Goal: Use online tool/utility: Utilize a website feature to perform a specific function

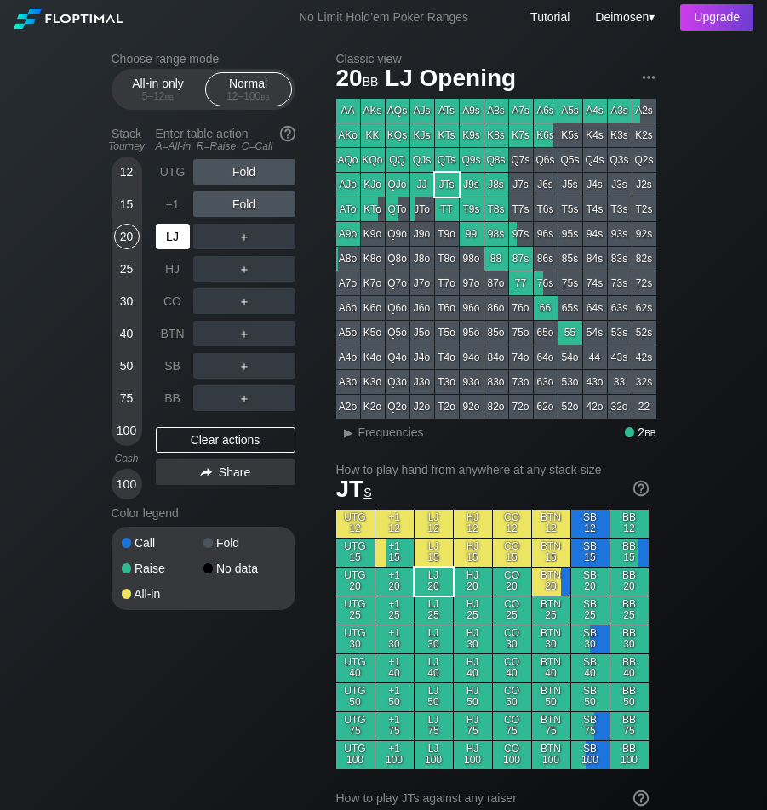
click at [170, 245] on div "LJ" at bounding box center [173, 237] width 34 height 26
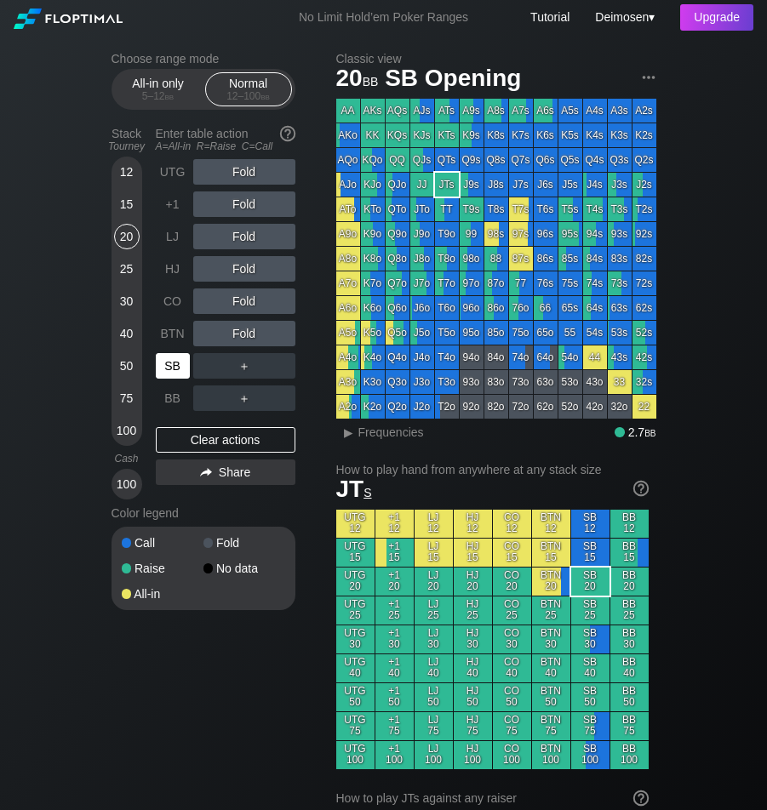
click at [165, 379] on div "SB" at bounding box center [173, 366] width 34 height 26
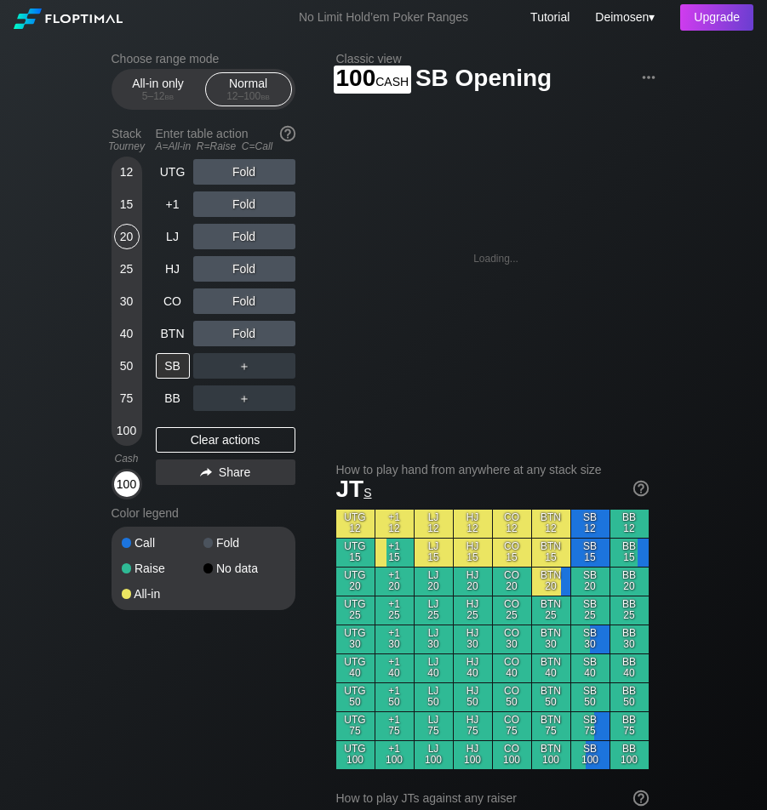
click at [128, 495] on div "100" at bounding box center [127, 484] width 26 height 26
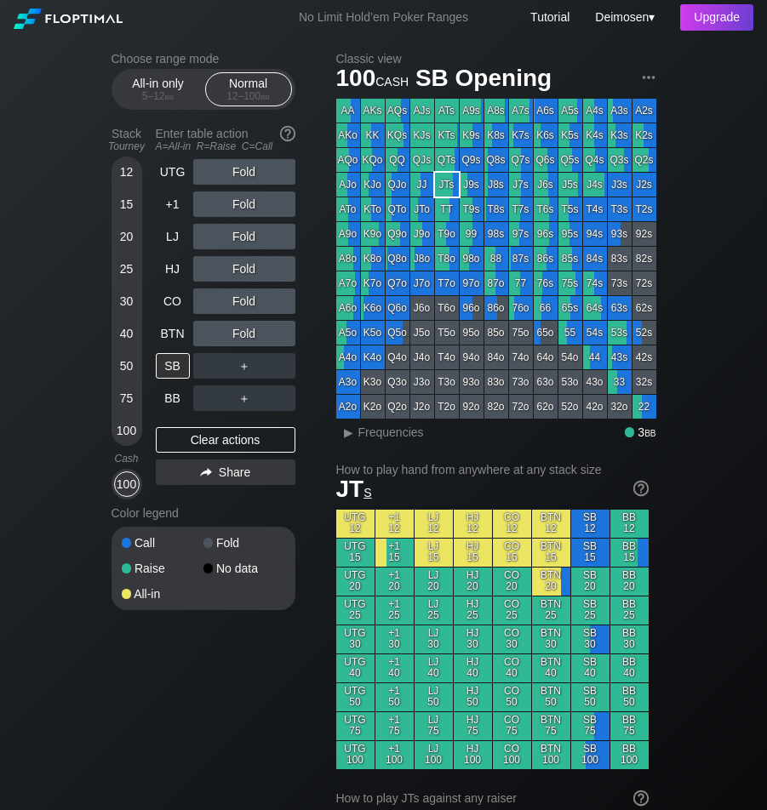
drag, startPoint x: 253, startPoint y: 739, endPoint x: 271, endPoint y: 666, distance: 75.5
click at [162, 369] on div "SB" at bounding box center [173, 366] width 34 height 26
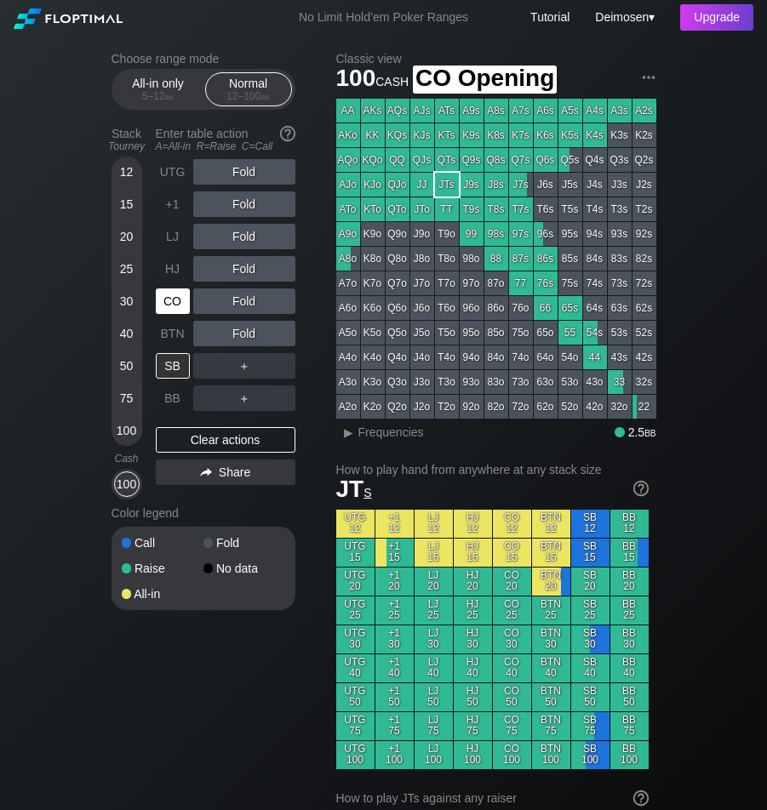
click at [164, 304] on div "CO" at bounding box center [173, 301] width 34 height 26
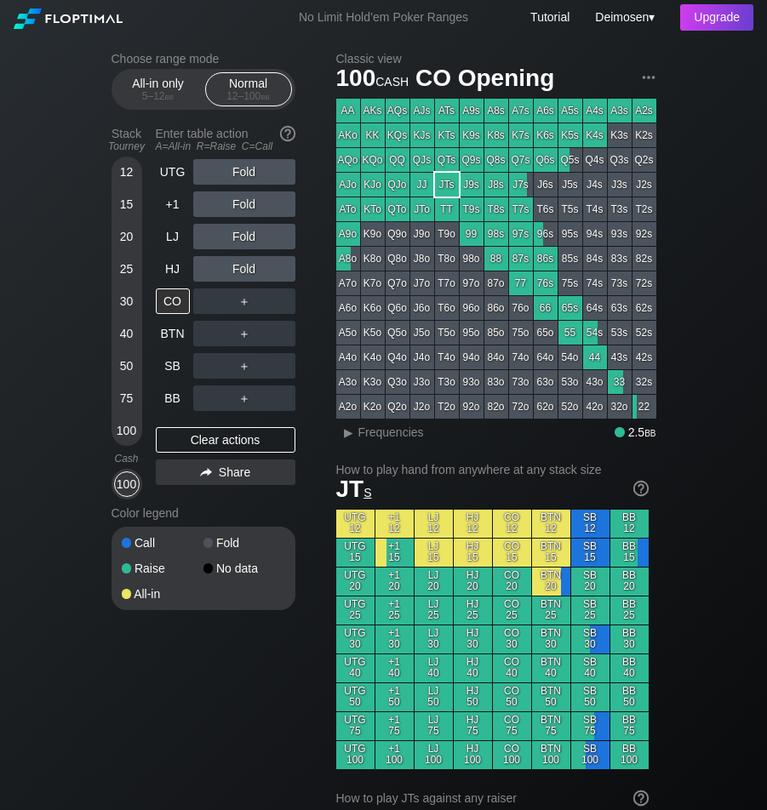
drag, startPoint x: 328, startPoint y: 170, endPoint x: 304, endPoint y: 212, distance: 48.5
click at [169, 300] on div "CO" at bounding box center [173, 301] width 34 height 26
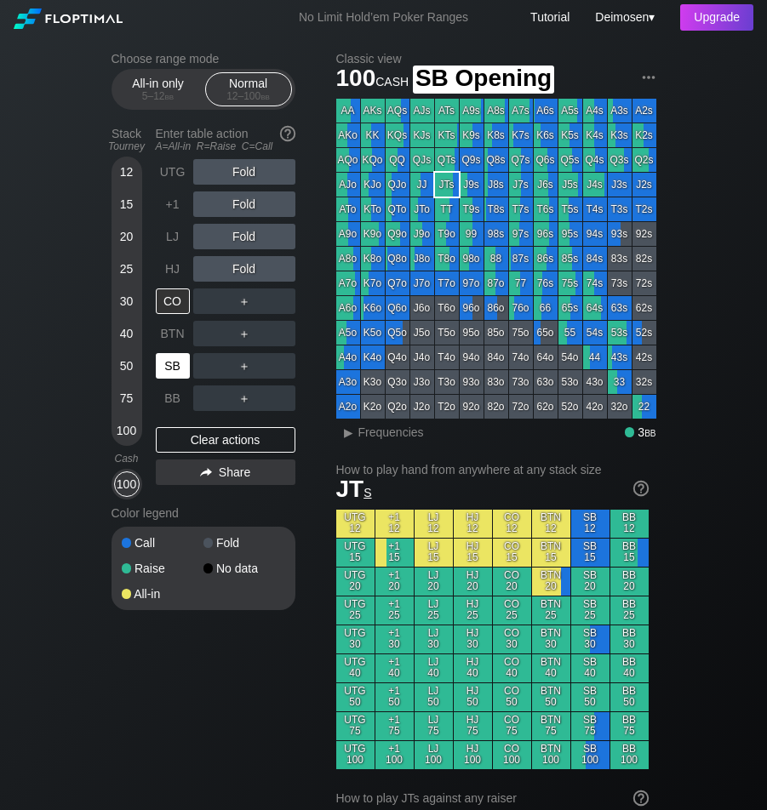
click at [162, 358] on div "SB" at bounding box center [173, 366] width 34 height 26
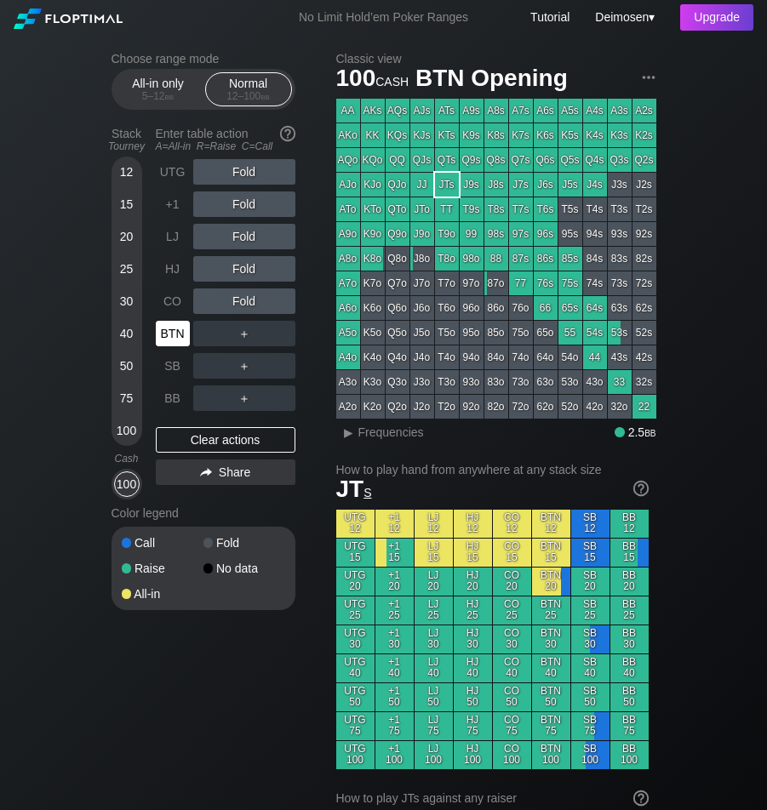
click at [171, 330] on div "BTN" at bounding box center [173, 334] width 34 height 26
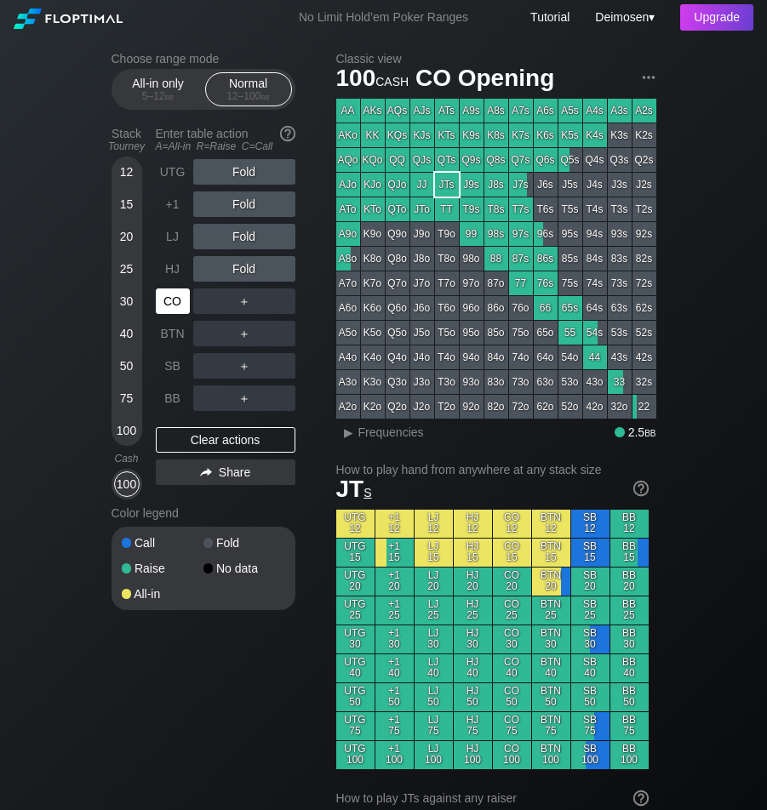
click at [180, 305] on div "CO" at bounding box center [173, 301] width 34 height 26
drag, startPoint x: 269, startPoint y: 653, endPoint x: 246, endPoint y: 411, distance: 242.8
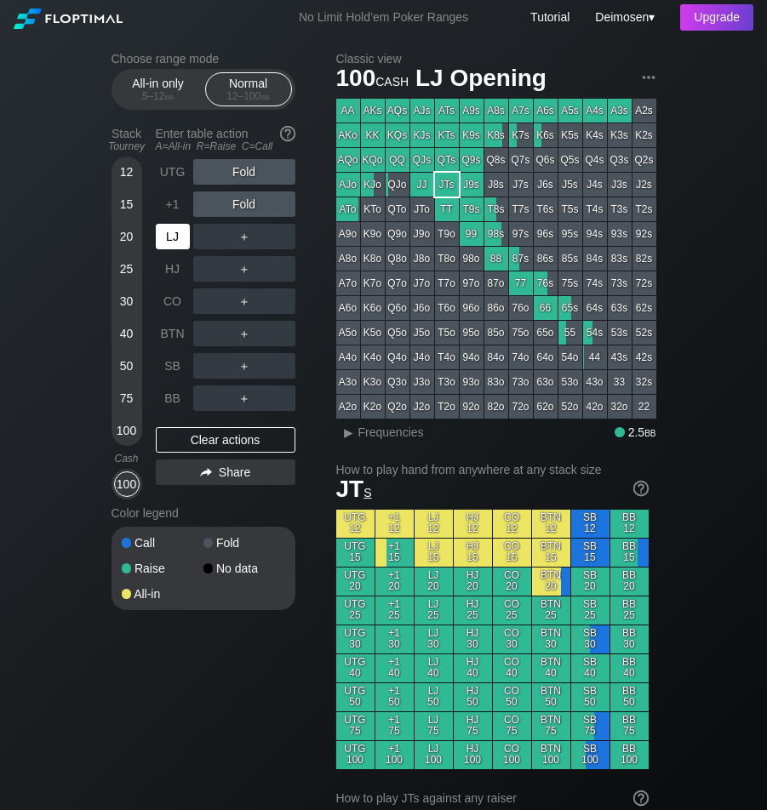
click at [174, 253] on div "LJ" at bounding box center [174, 236] width 37 height 32
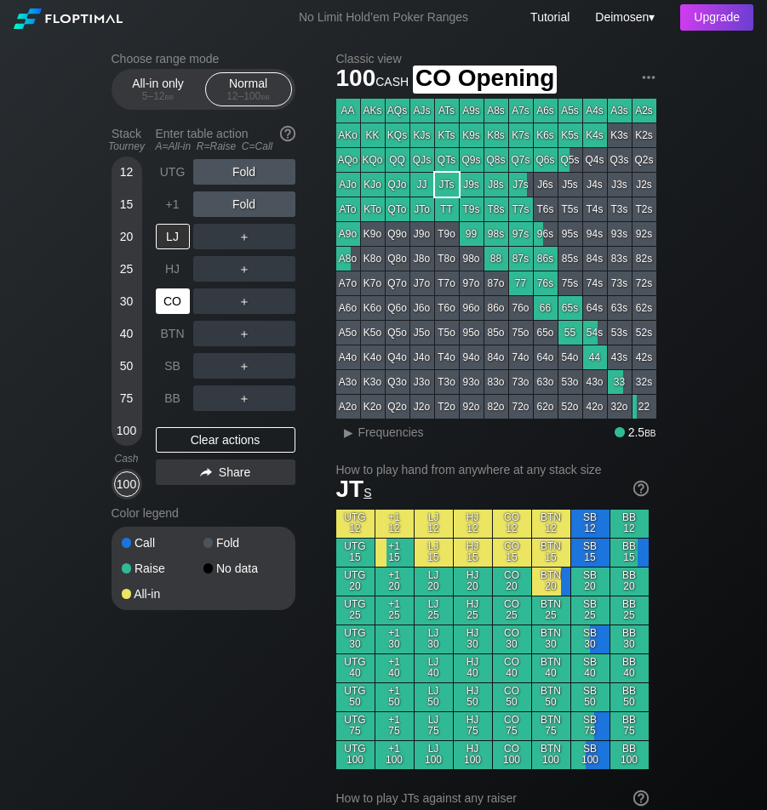
click at [166, 312] on div "CO" at bounding box center [173, 301] width 34 height 26
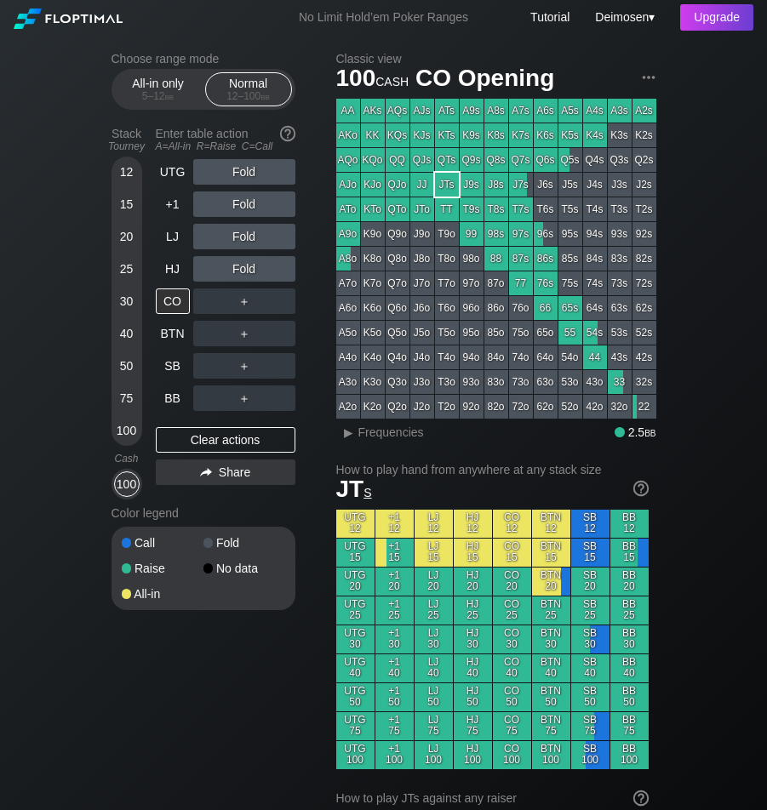
drag, startPoint x: 1, startPoint y: 109, endPoint x: 236, endPoint y: 38, distance: 245.3
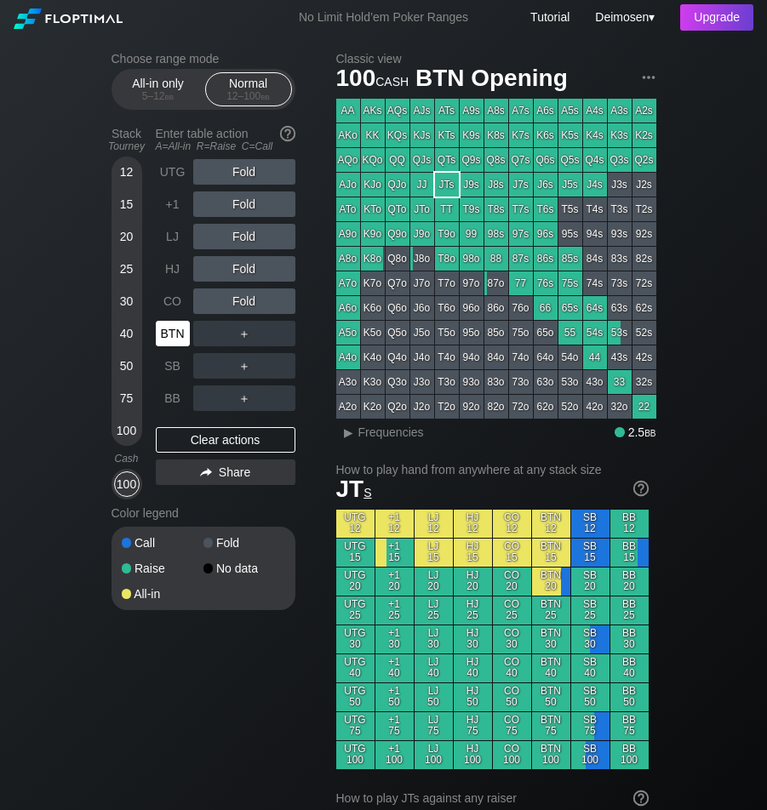
click at [172, 338] on div "BTN" at bounding box center [173, 334] width 34 height 26
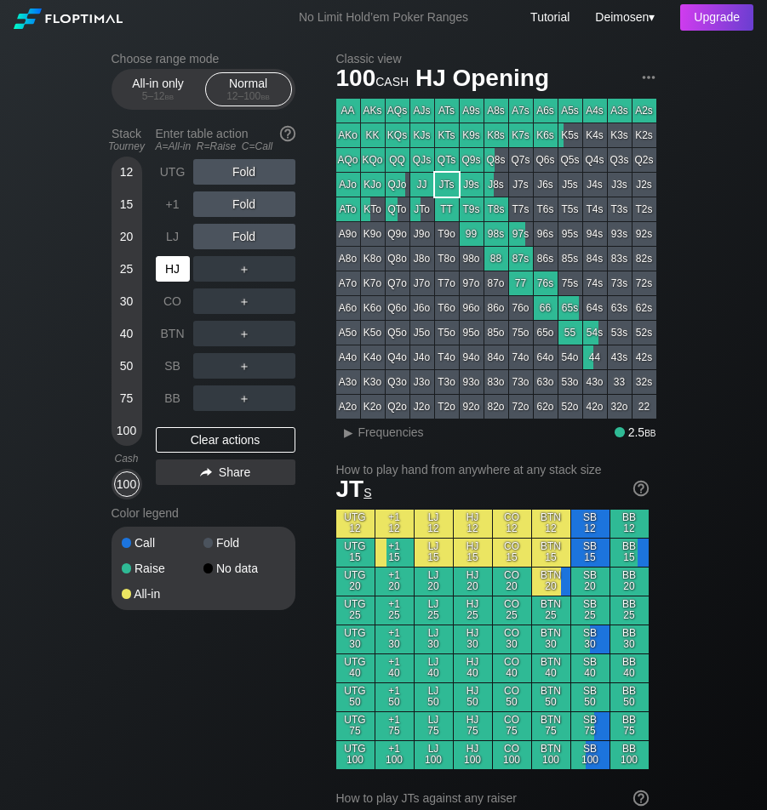
click at [174, 271] on div "HJ" at bounding box center [173, 269] width 34 height 26
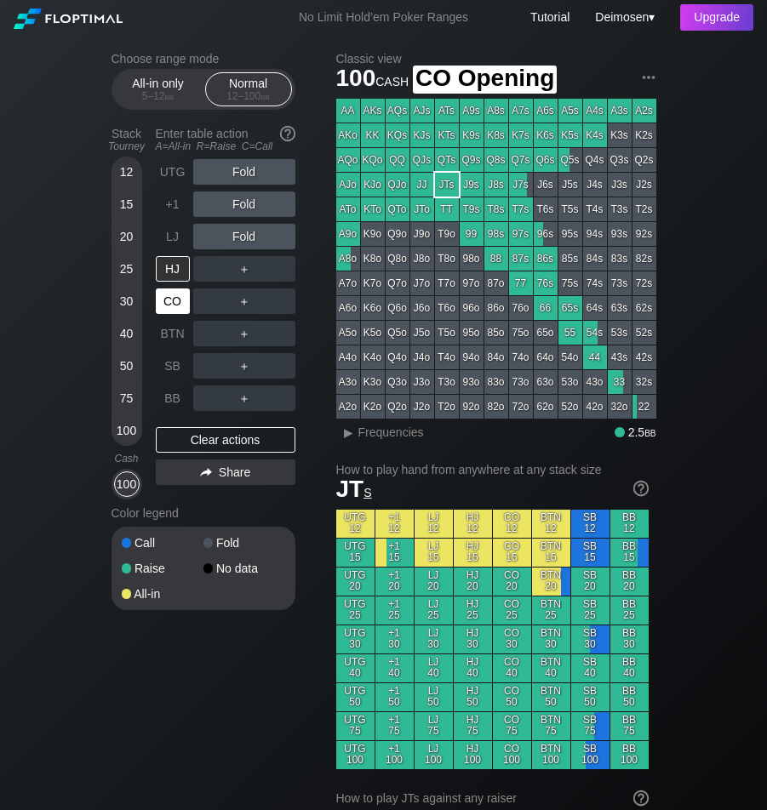
click at [163, 295] on div "CO" at bounding box center [173, 301] width 34 height 26
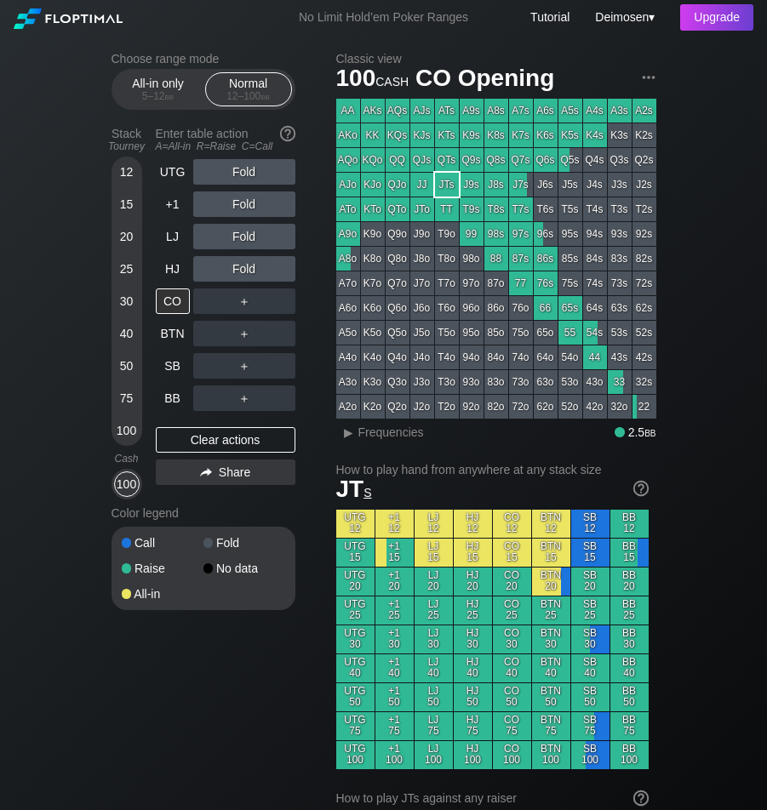
click at [311, 134] on div "Choose range mode All-in only 5 – 12 bb Normal 12 – 100 bb Stack Tourney Enter …" at bounding box center [216, 342] width 211 height 580
click at [176, 305] on div "CO" at bounding box center [173, 301] width 34 height 26
click at [271, 30] on div "No Limit Hold’em Poker Ranges Tutorial Deimosen ▾ Upgrade" at bounding box center [383, 17] width 767 height 35
click at [169, 314] on div "CO" at bounding box center [173, 301] width 34 height 26
